Goal: Find specific page/section

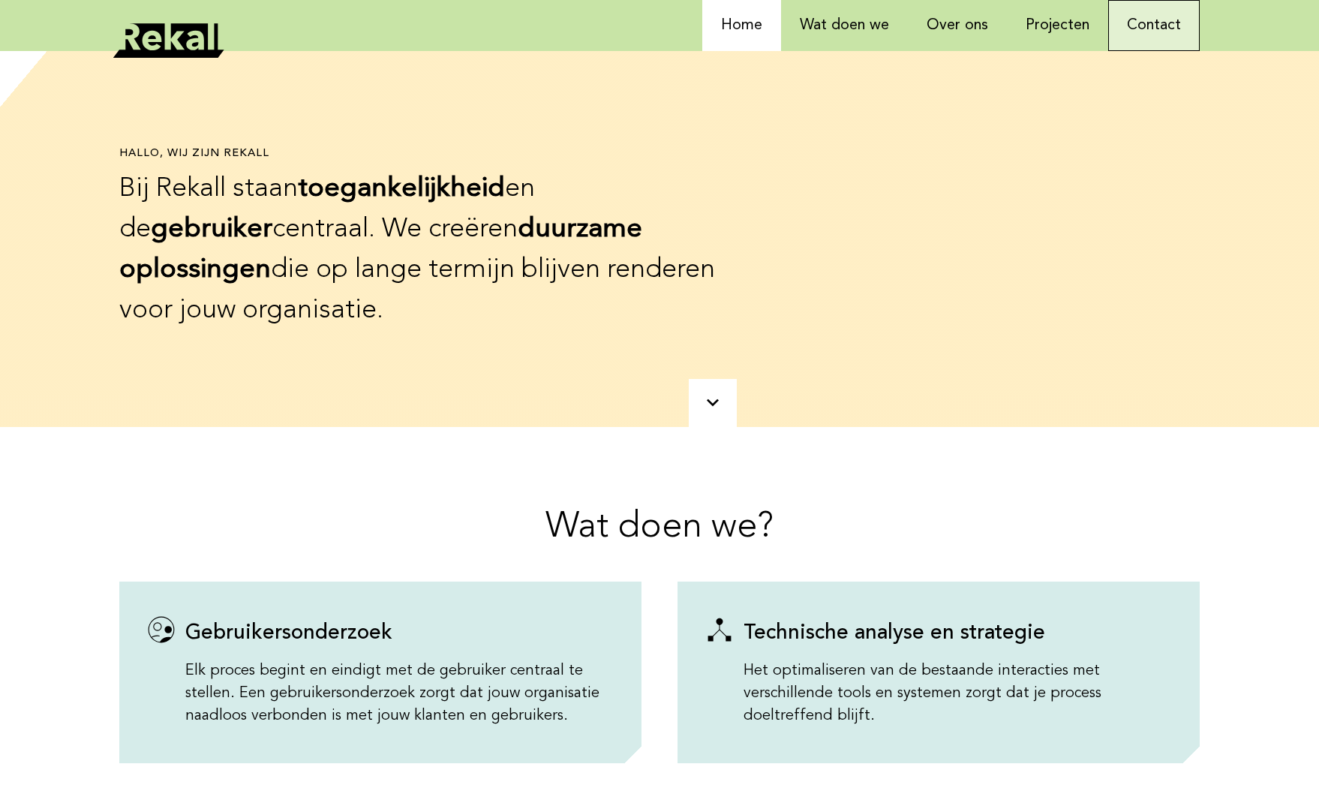
click at [1147, 26] on link "Contact" at bounding box center [1154, 25] width 92 height 51
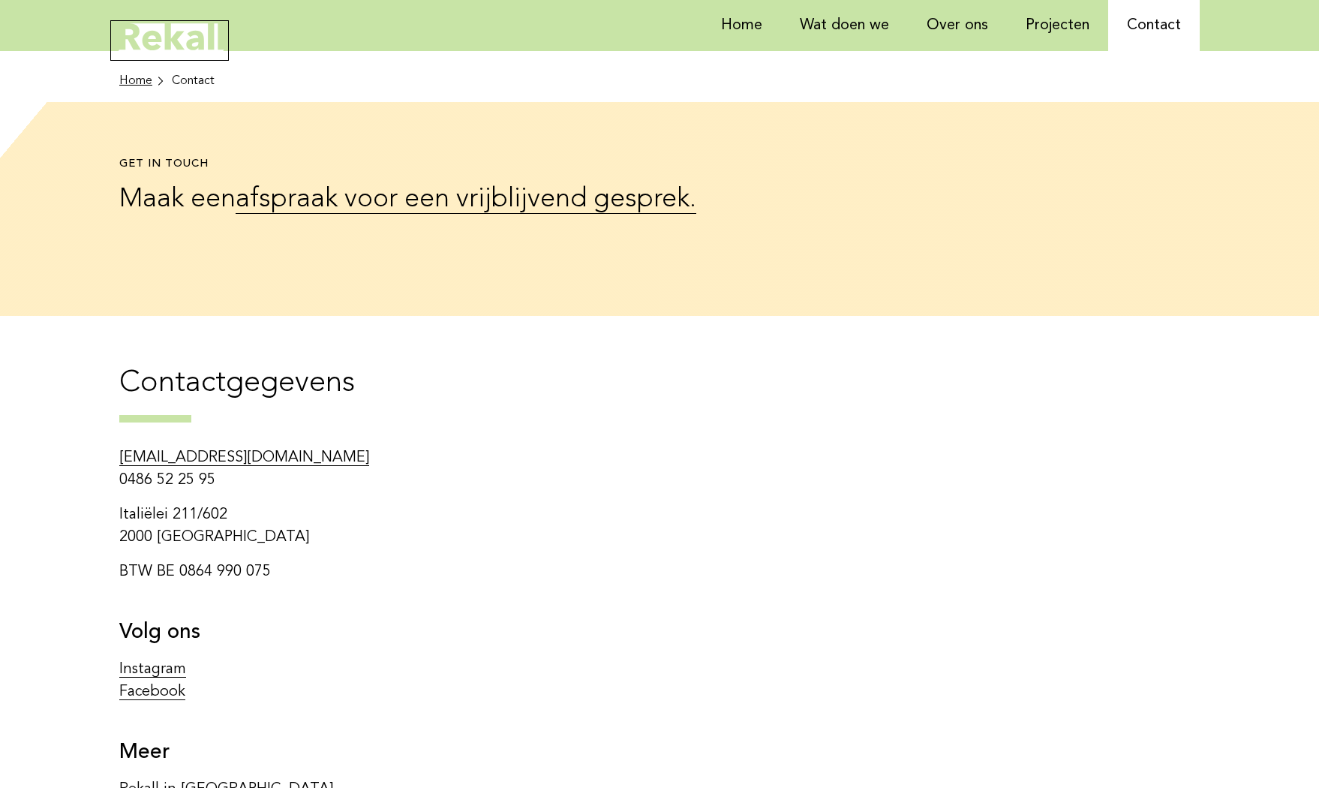
click at [171, 34] on icon at bounding box center [169, 40] width 113 height 35
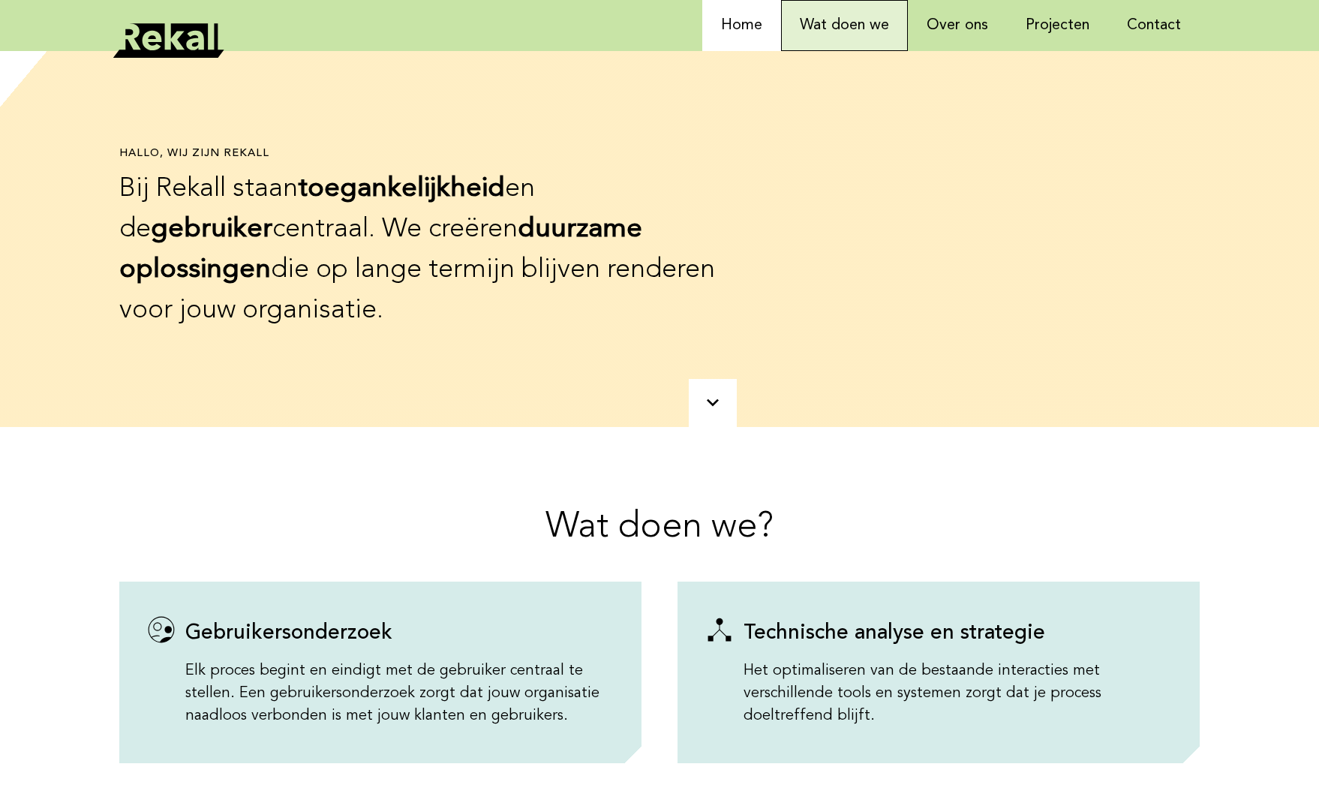
click at [822, 28] on link "Wat doen we" at bounding box center [844, 25] width 127 height 51
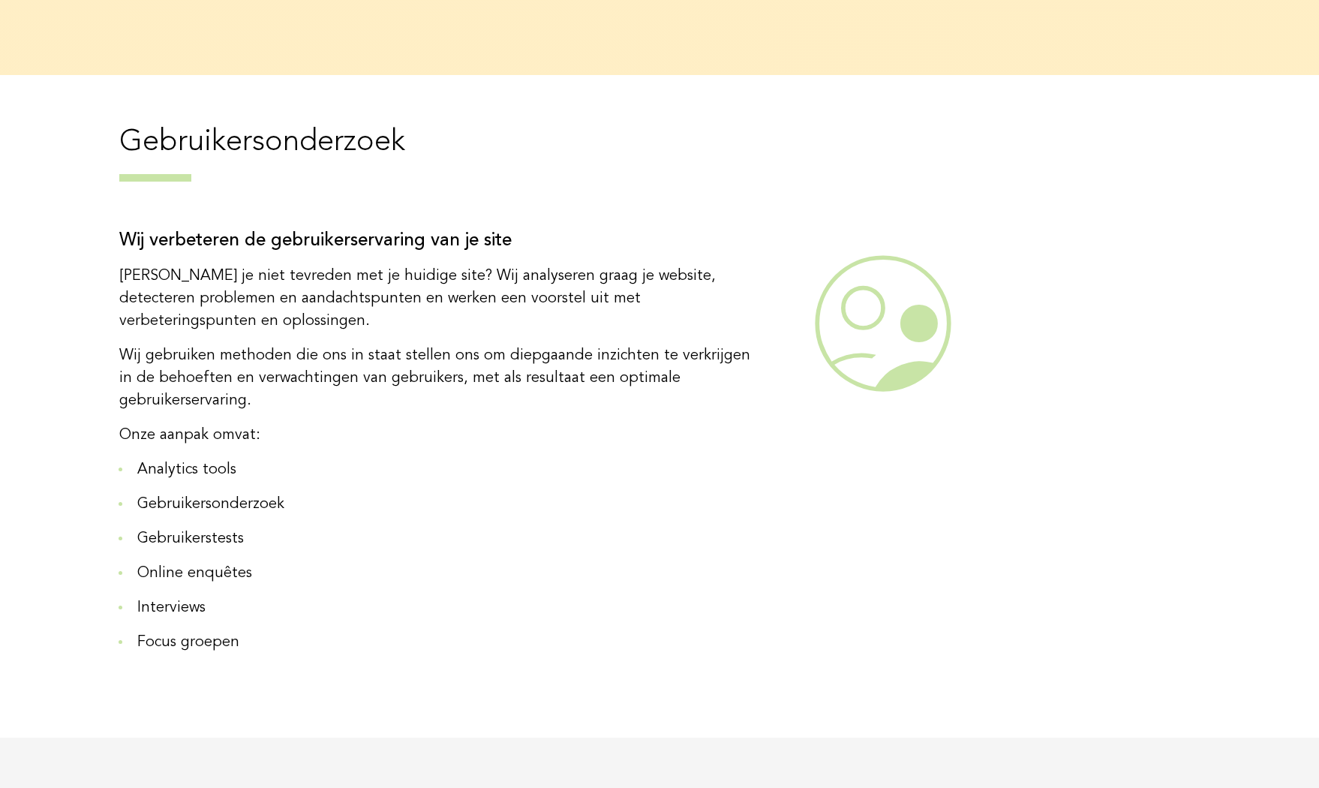
scroll to position [434, 0]
